Goal: Task Accomplishment & Management: Use online tool/utility

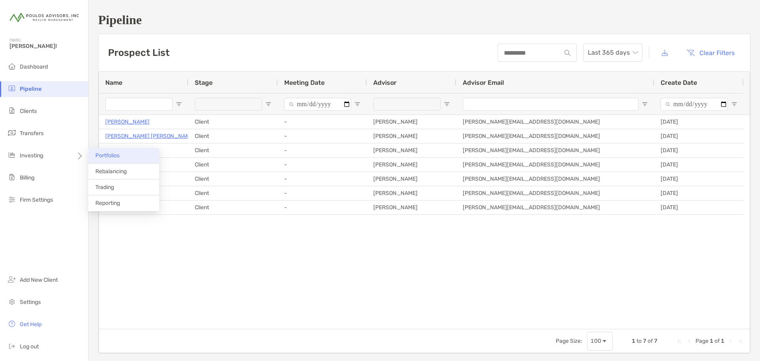
click at [105, 157] on span "Portfolios" at bounding box center [107, 155] width 24 height 7
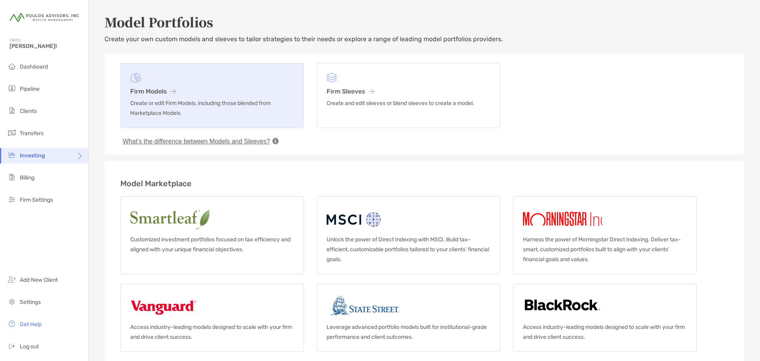
click at [154, 95] on link "Firm Models Create or edit Firm Models, including those blended from Marketplac…" at bounding box center [212, 95] width 184 height 65
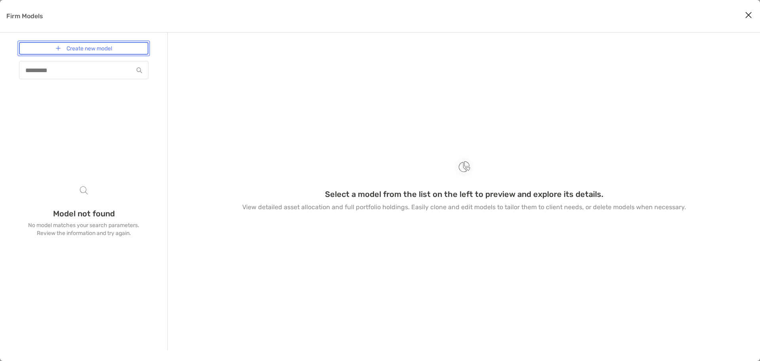
click at [93, 51] on link "Create new model" at bounding box center [83, 48] width 129 height 13
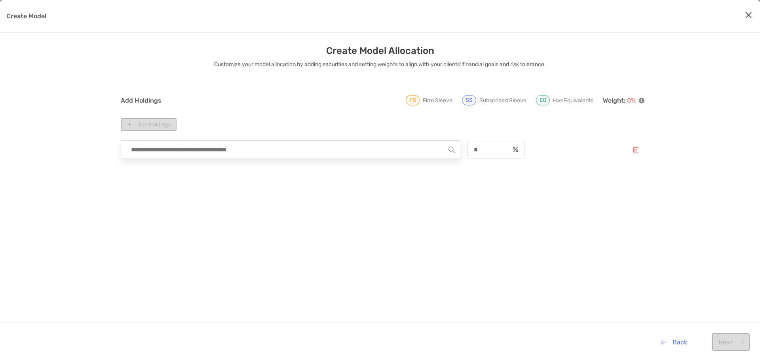
click at [216, 152] on input "Create Model" at bounding box center [287, 150] width 321 height 18
